Goal: Information Seeking & Learning: Learn about a topic

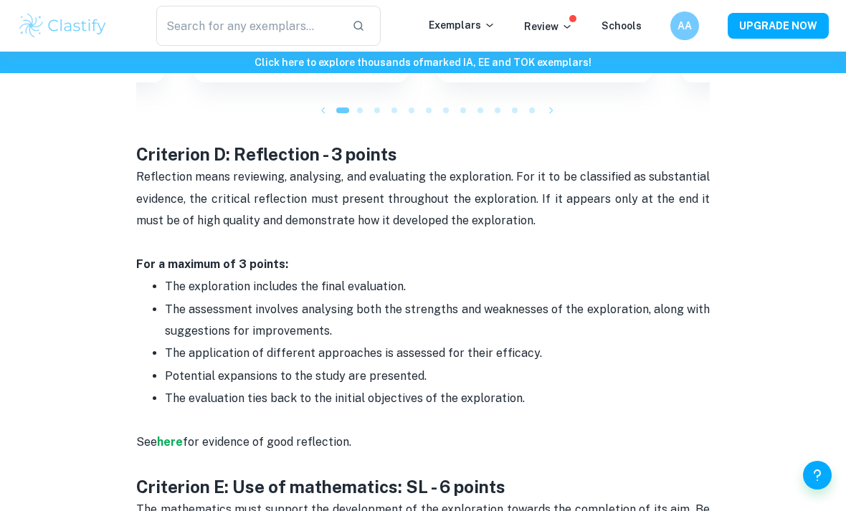
scroll to position [2042, 0]
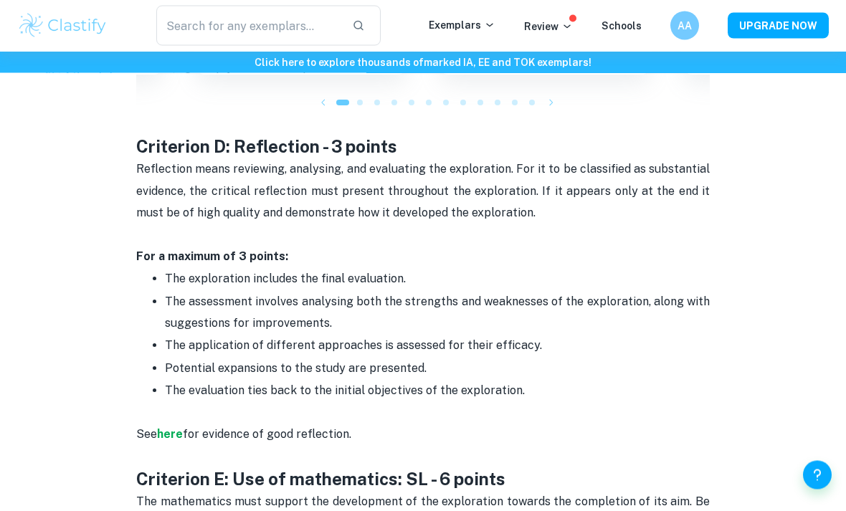
click at [507, 339] on span "The application of different approaches is assessed for their efficacy." at bounding box center [353, 346] width 377 height 14
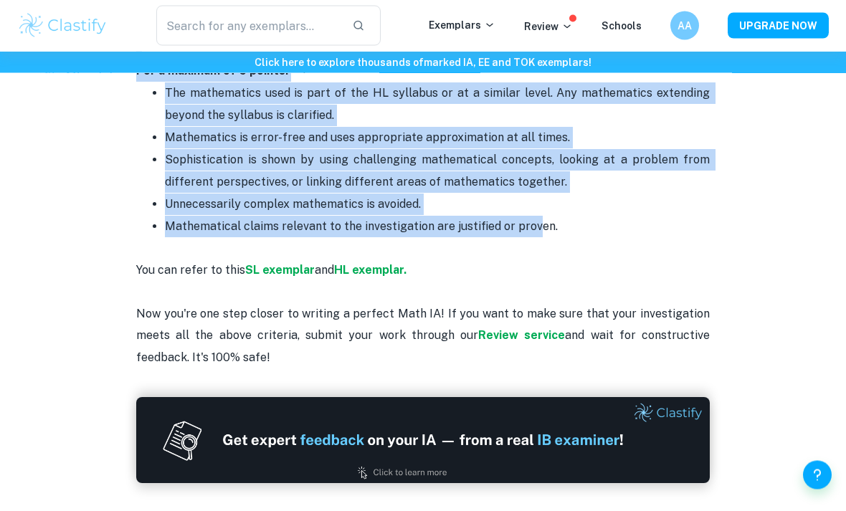
scroll to position [3003, 0]
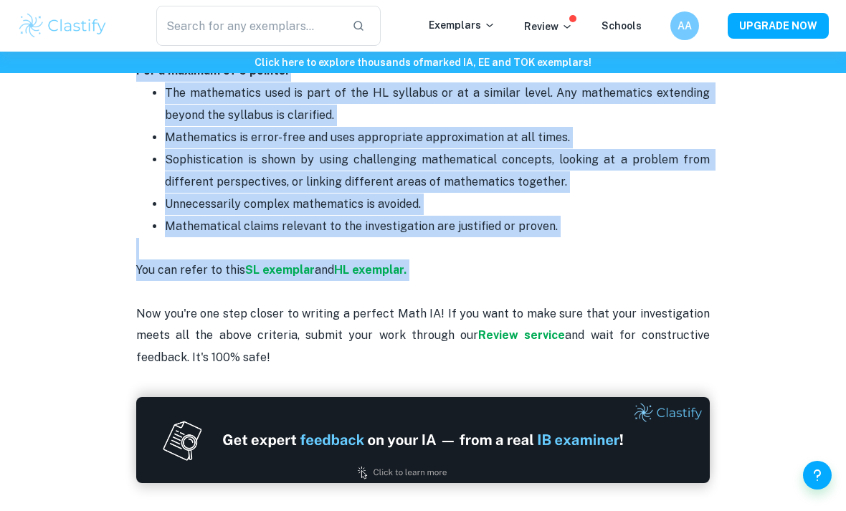
copy div "Criterion D: Reflection - 3 points Reflection means reviewing, analysing, and e…"
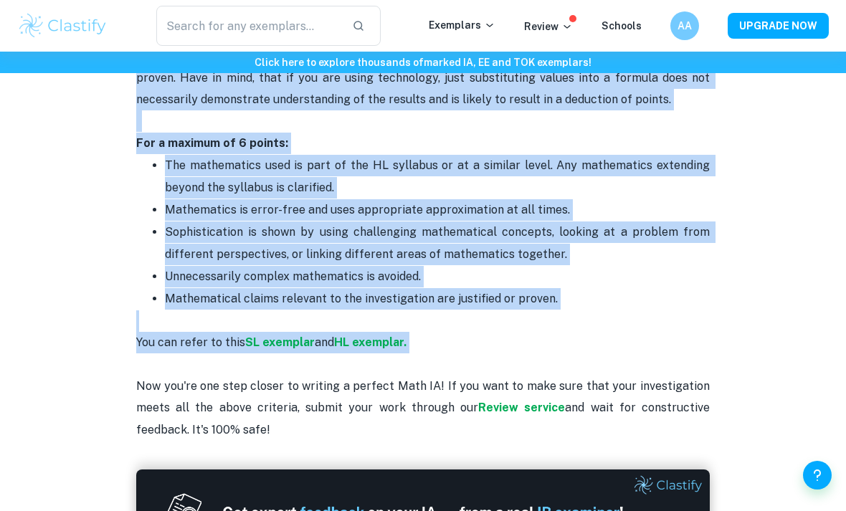
scroll to position [2954, 0]
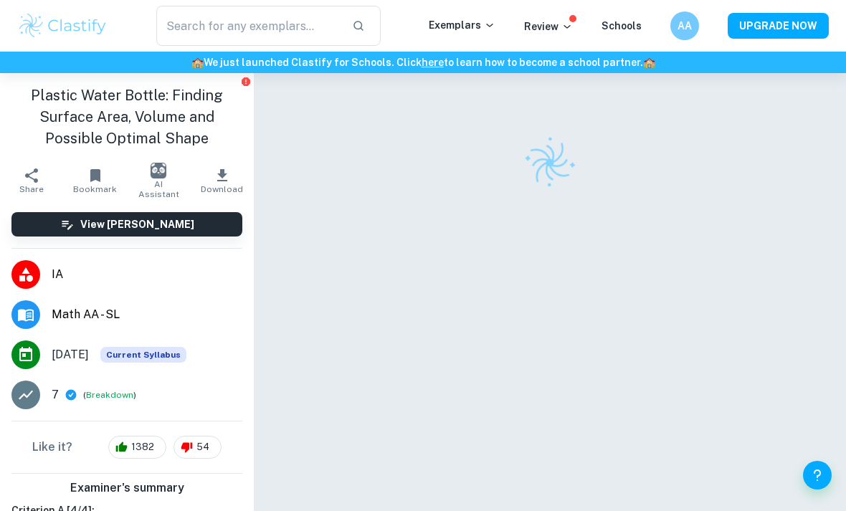
checkbox input "true"
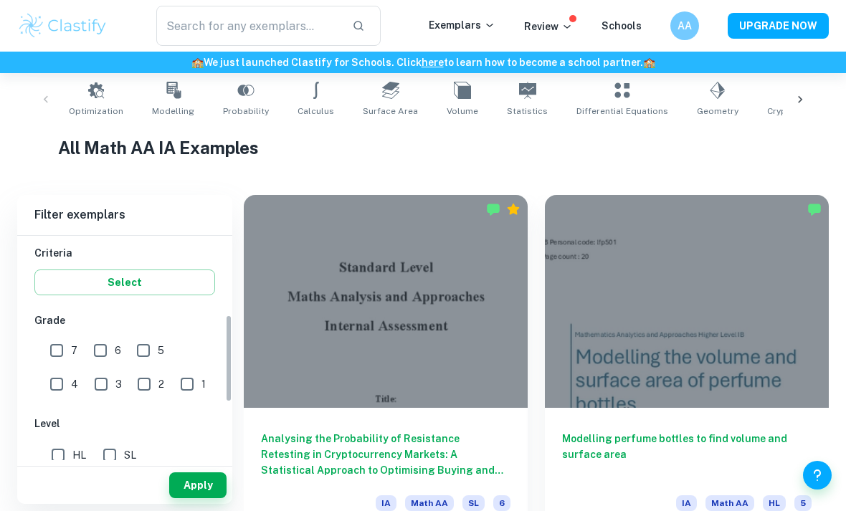
scroll to position [256, 0]
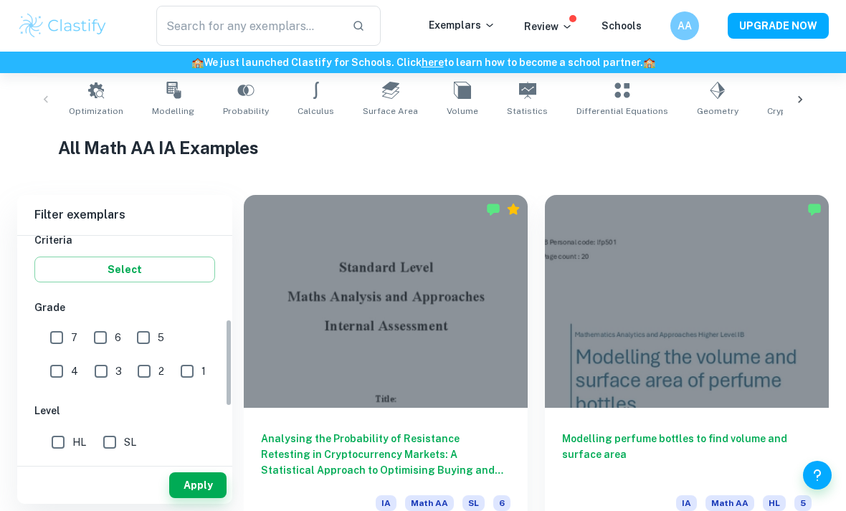
click at [57, 342] on input "7" at bounding box center [56, 337] width 29 height 29
checkbox input "true"
click at [123, 433] on input "SL" at bounding box center [109, 442] width 29 height 29
checkbox input "true"
click at [208, 498] on button "Apply" at bounding box center [197, 485] width 57 height 26
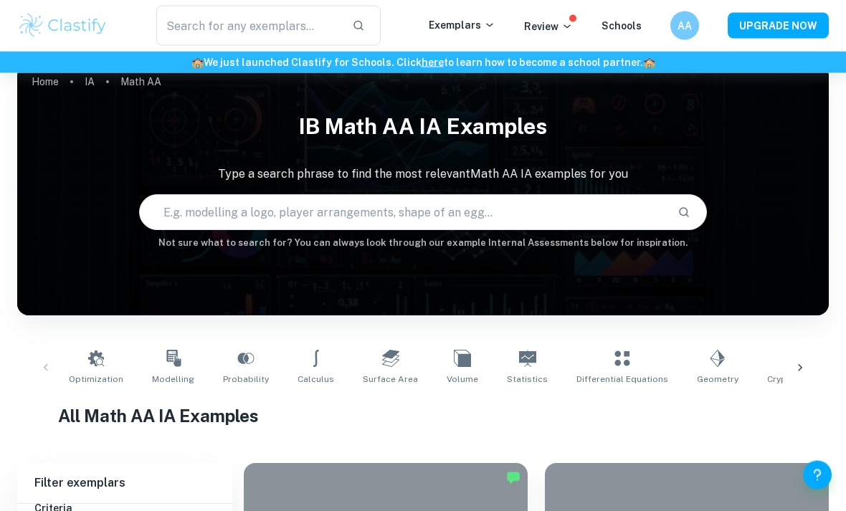
scroll to position [0, 0]
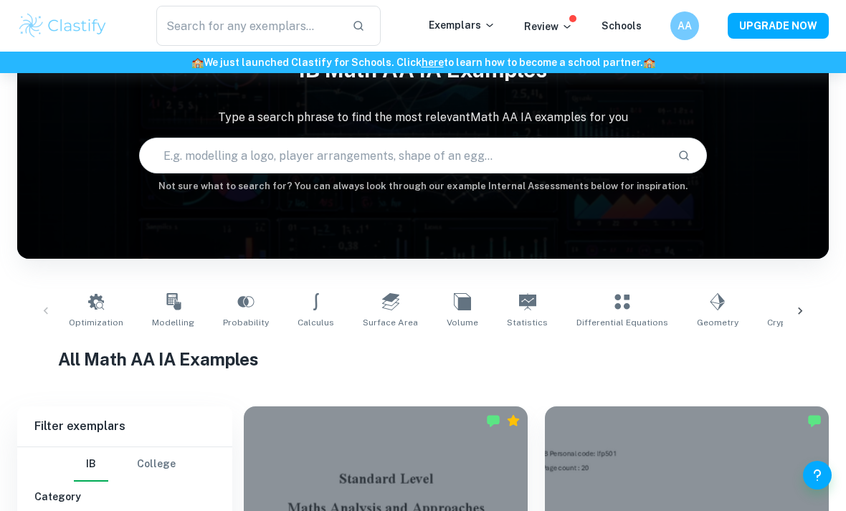
scroll to position [77, 0]
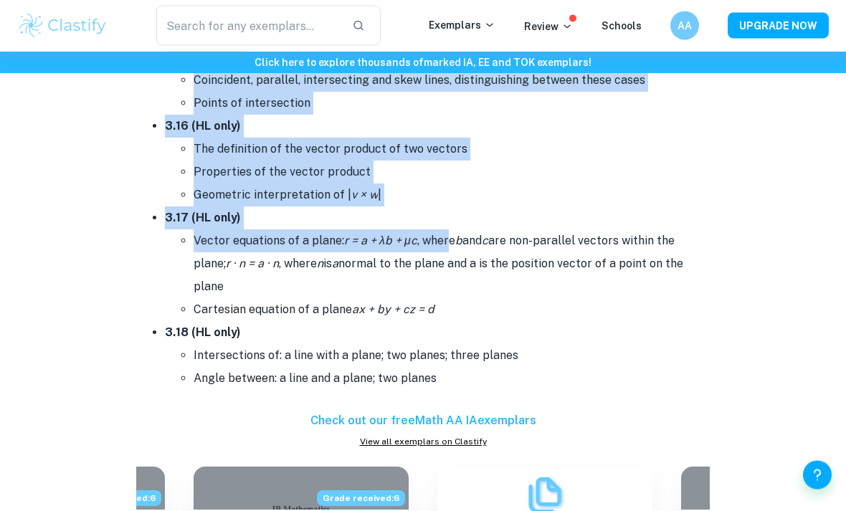
scroll to position [5149, 0]
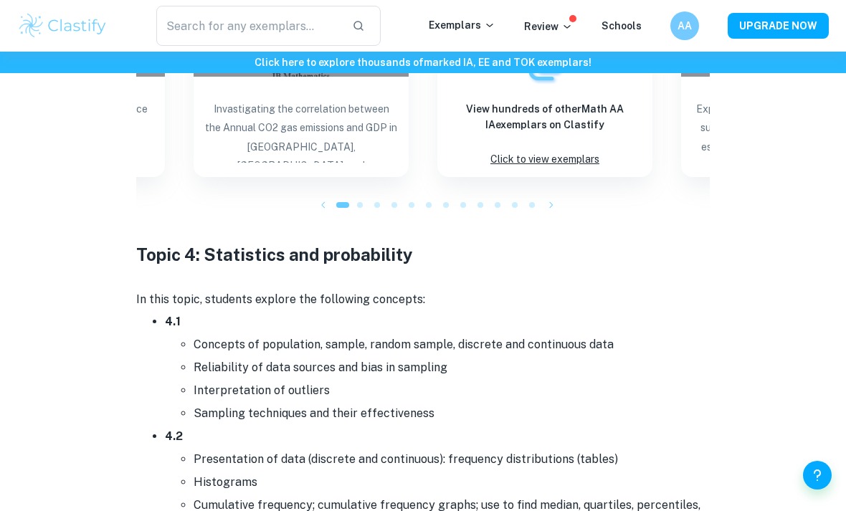
click at [459, 356] on li "Reliability of data sources and bias in sampling" at bounding box center [452, 367] width 516 height 23
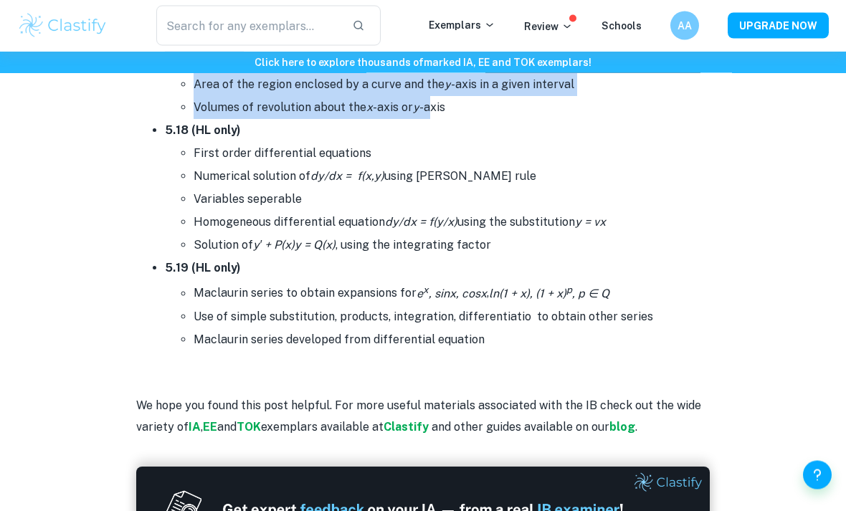
scroll to position [8928, 0]
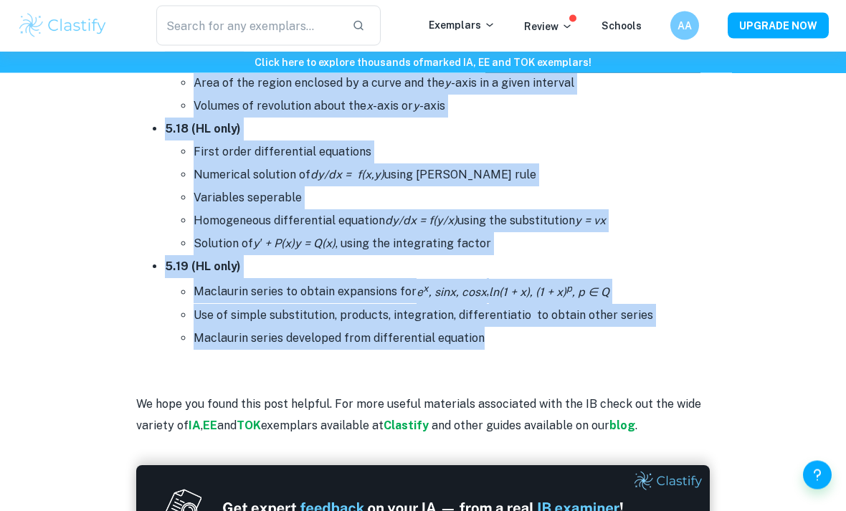
copy div "Topic 4: Statistics and probability In this topic, students explore the followi…"
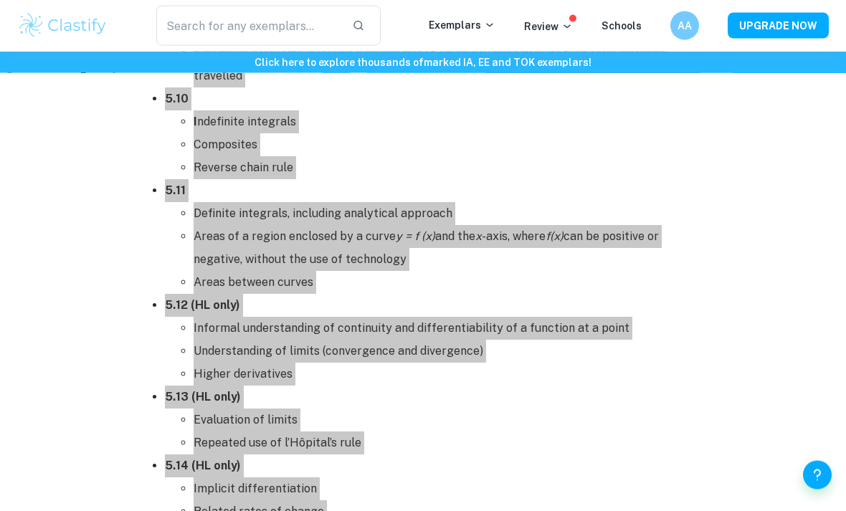
scroll to position [8221, 0]
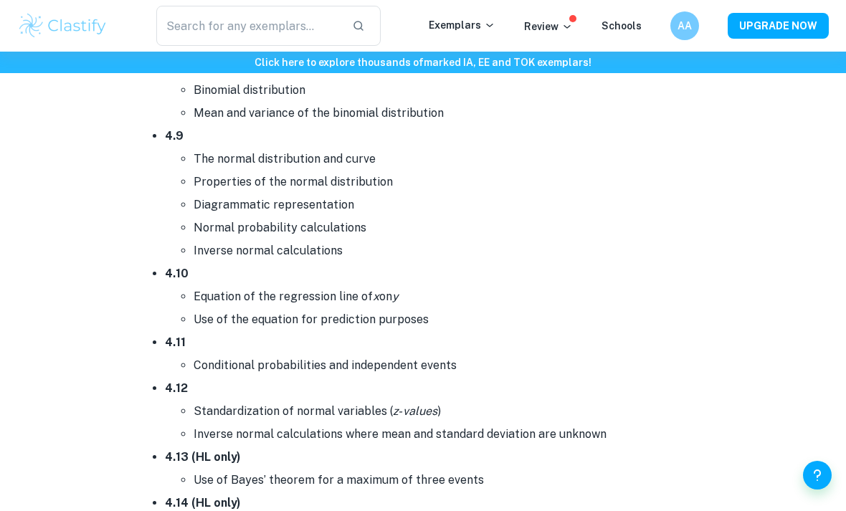
scroll to position [6794, 0]
